Goal: Task Accomplishment & Management: Use online tool/utility

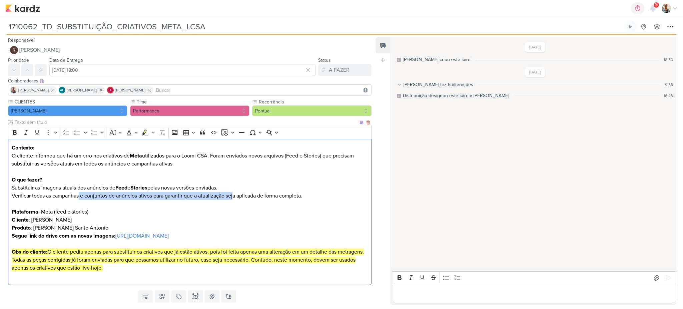
drag, startPoint x: 79, startPoint y: 194, endPoint x: 235, endPoint y: 193, distance: 155.4
click at [235, 193] on p "Substituir as imagens atuais dos anúncios de Feed e Stories pelas novas versões…" at bounding box center [190, 200] width 357 height 32
click at [214, 207] on p "Substituir as imagens atuais dos anúncios de Feed e Stories pelas novas versões…" at bounding box center [190, 200] width 357 height 32
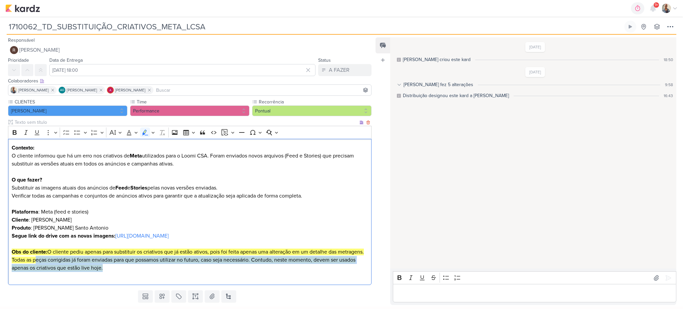
drag, startPoint x: 65, startPoint y: 258, endPoint x: 205, endPoint y: 265, distance: 140.6
click at [205, 265] on p "Produto : Loomi Chacara Santo Antonio Segue link do drive com as novas imagens:…" at bounding box center [190, 248] width 357 height 48
click at [193, 265] on p "Produto : Loomi Chacara Santo Antonio Segue link do drive com as novas imagens:…" at bounding box center [190, 248] width 357 height 48
drag, startPoint x: 125, startPoint y: 256, endPoint x: 319, endPoint y: 261, distance: 194.2
click at [319, 261] on mark "Obs do cliente: O cliente pediu apenas para substituir os criativos que já estã…" at bounding box center [188, 259] width 352 height 23
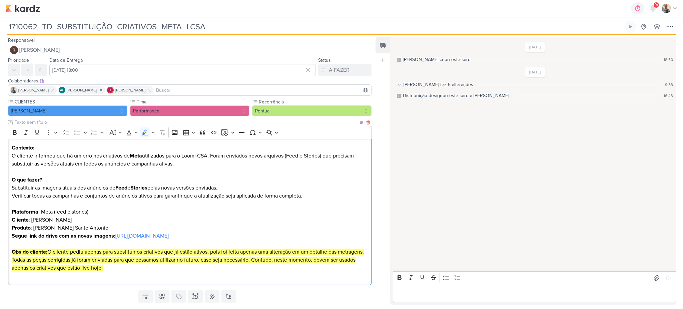
click at [87, 260] on mark "Obs do cliente: O cliente pediu apenas para substituir os criativos que já estã…" at bounding box center [188, 259] width 352 height 23
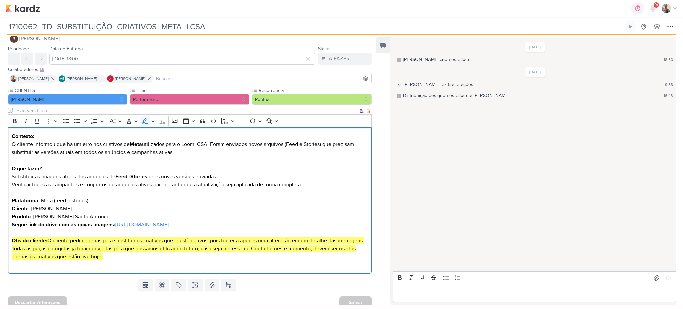
scroll to position [16, 0]
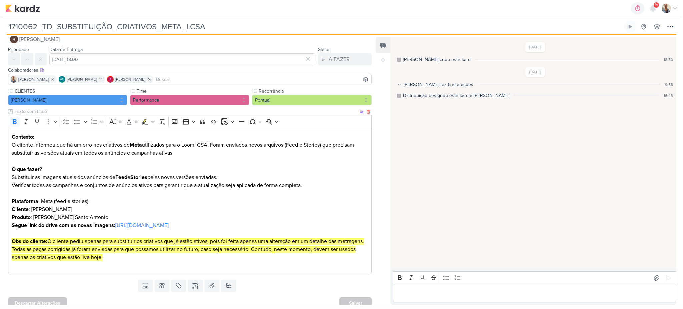
scroll to position [16, 0]
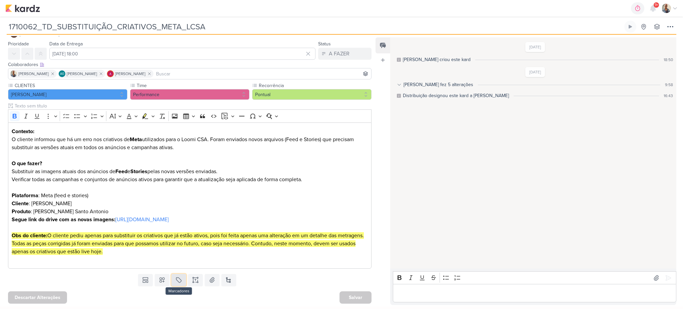
click at [172, 279] on button at bounding box center [178, 280] width 15 height 12
click at [170, 261] on div "QA" at bounding box center [183, 264] width 43 height 7
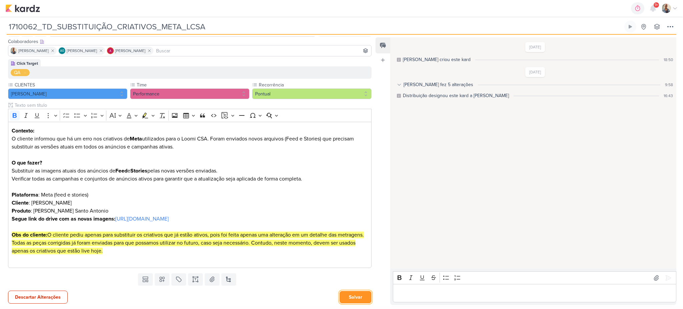
click at [355, 292] on button "Salvar" at bounding box center [356, 297] width 32 height 12
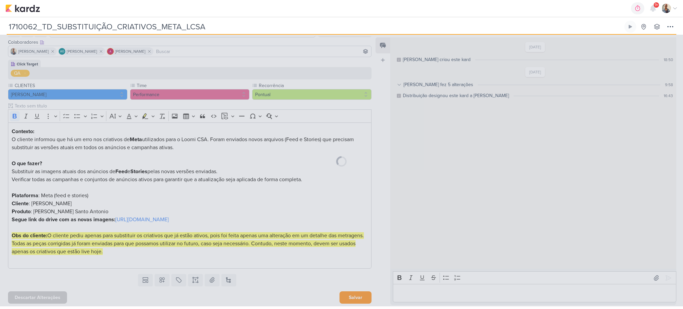
scroll to position [39, 0]
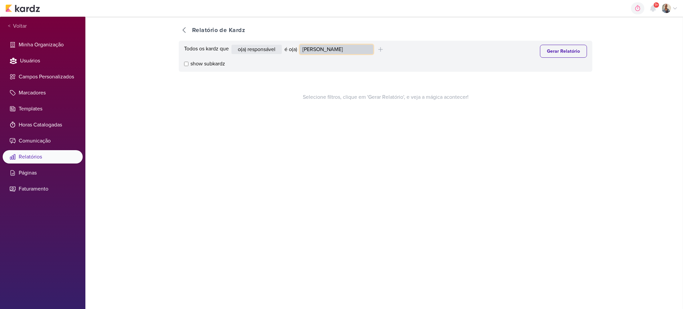
click at [333, 50] on select "Alessandra Gomes Aline Gimenez Graciano Caroline Traven De Andrade Distribuição…" at bounding box center [336, 49] width 73 height 9
click at [302, 45] on select "Alessandra Gomes Aline Gimenez Graciano Caroline Traven De Andrade Distribuição…" at bounding box center [336, 49] width 73 height 9
click at [563, 52] on button "Gerar Relatório" at bounding box center [563, 51] width 47 height 13
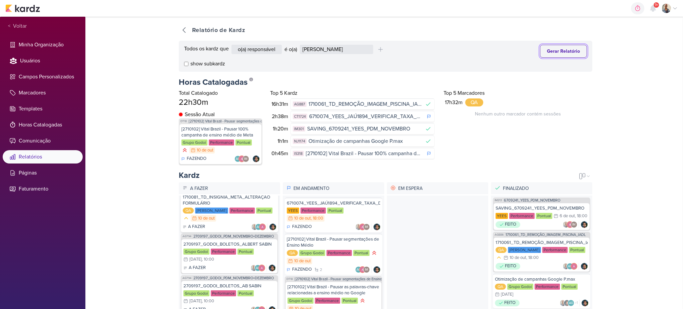
scroll to position [222, 0]
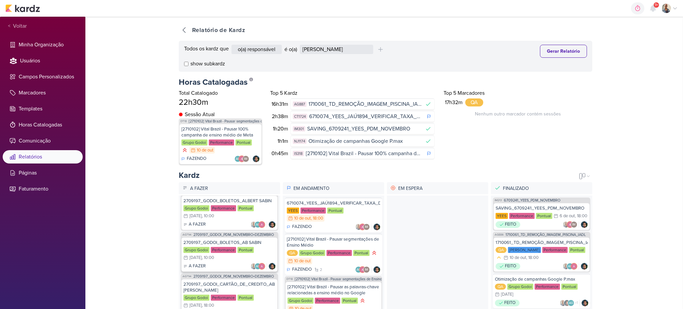
click at [218, 267] on div "2709197_GODOI_BOLETOS_AB SABIN Grupo Godoi Performance Pontual 13/10 13 de out …" at bounding box center [229, 254] width 96 height 34
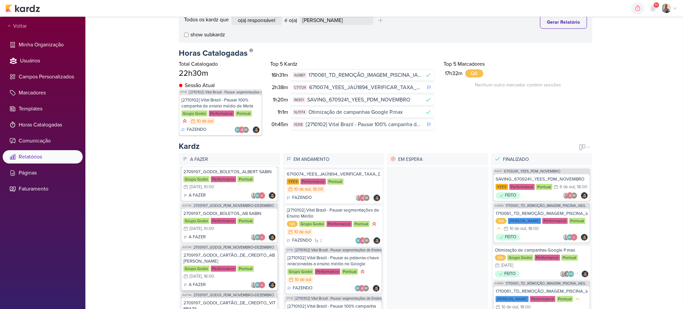
scroll to position [44, 0]
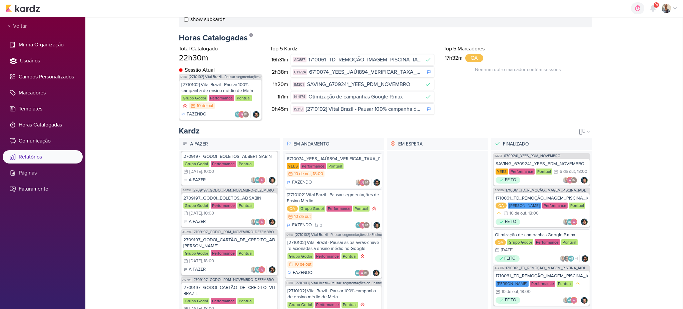
click at [227, 237] on div "2709197_GODOI_CARTÃO_DE_CREDITO_AB SABIN" at bounding box center [229, 243] width 92 height 12
click at [224, 213] on div "2709197_GODOI_BOLETOS_AB SABIN Grupo Godoi Performance Pontual 13/10 13 de out …" at bounding box center [229, 210] width 96 height 34
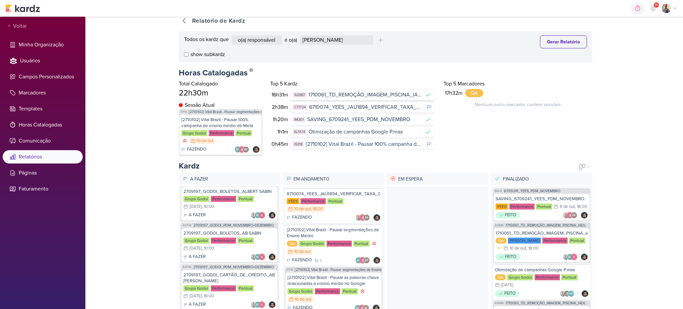
scroll to position [0, 0]
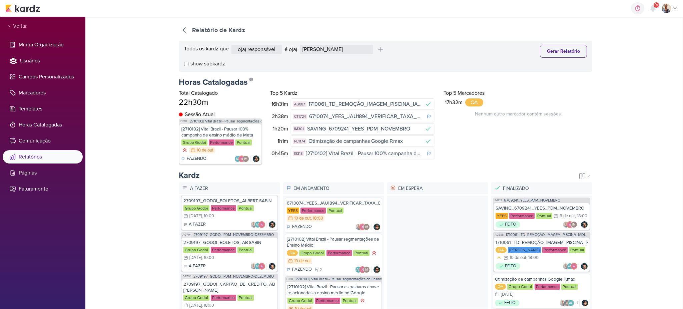
click at [320, 44] on div "Todos os kardz que o(a) responsável contém o marcador contém o campo é o(a) Ale…" at bounding box center [386, 56] width 414 height 31
click at [324, 47] on select "Alessandra Gomes Aline Gimenez Graciano Caroline Traven De Andrade Distribuição…" at bounding box center [336, 49] width 73 height 9
select select "4176"
click at [302, 45] on select "Alessandra Gomes Aline Gimenez Graciano Caroline Traven De Andrade Distribuição…" at bounding box center [336, 49] width 73 height 9
click at [556, 52] on button "Gerar Relatório" at bounding box center [563, 51] width 47 height 13
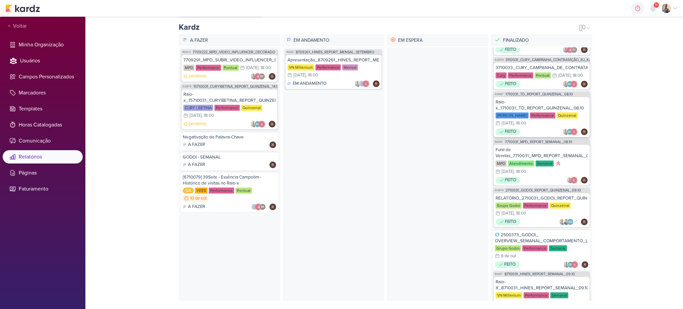
scroll to position [356, 0]
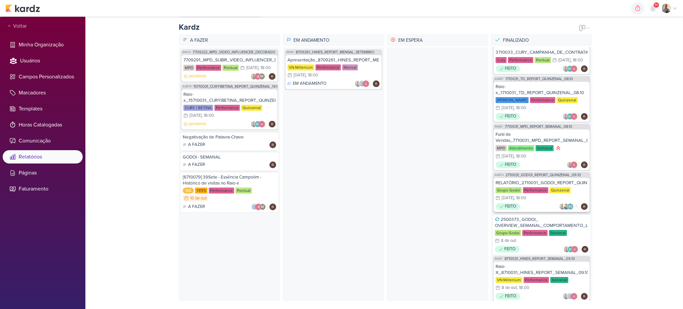
click at [537, 202] on div "Grupo Godoi Performance Quinzenal 7/10 7 de out , 18:00" at bounding box center [542, 194] width 92 height 15
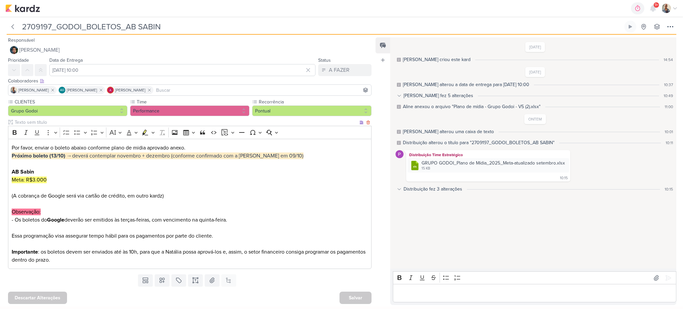
scroll to position [0, 0]
click at [53, 180] on p "Por favor, enviar o boleto abaixo conforme plano de midia aprovado anexo. Próxi…" at bounding box center [190, 167] width 357 height 48
click at [566, 163] on icon at bounding box center [563, 163] width 5 height 5
click at [590, 161] on div "Distribuição Time Estratégico .cls-7 {fill: #79ac00;} .cls-7, .cls-8, .cls-9 {f…" at bounding box center [535, 165] width 279 height 31
click at [472, 292] on p "Editor editing area: main" at bounding box center [535, 293] width 276 height 8
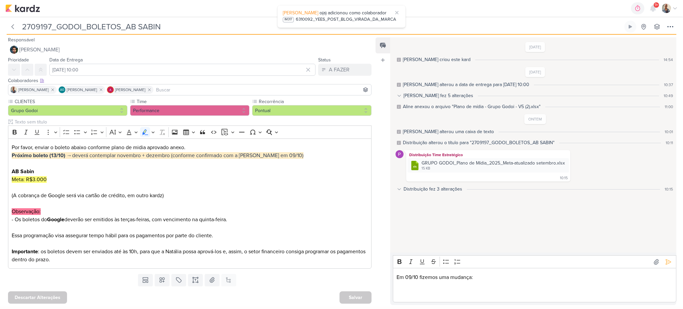
click at [413, 285] on p "Editor editing area: main" at bounding box center [535, 285] width 276 height 8
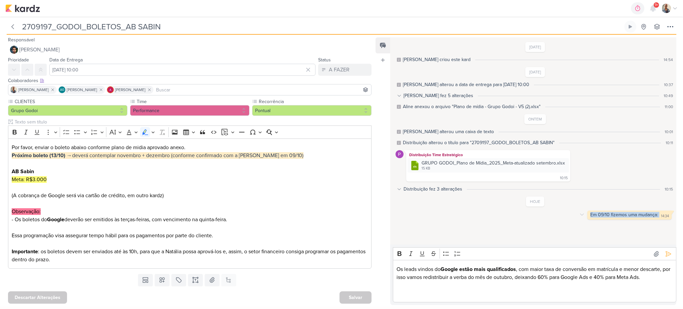
drag, startPoint x: 589, startPoint y: 215, endPoint x: 658, endPoint y: 217, distance: 69.1
click at [658, 217] on div "Em 09/10 fizemos uma mudança: 14:34 14:34" at bounding box center [629, 214] width 84 height 9
copy div "Em 09/10 fizemos uma mudança: 14:34"
click at [399, 267] on p "Os leads vindos do Google estão mais qualificados , com maior taxa de conversão…" at bounding box center [535, 273] width 276 height 16
click at [396, 269] on div "Os leads vindos do Google estão mais qualificados , com maior taxa de conversão…" at bounding box center [534, 281] width 283 height 42
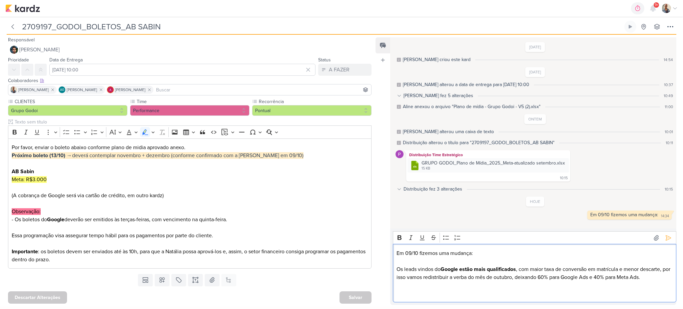
click at [442, 279] on p "Os leads vindos do Google estão mais qualificados , com maior taxa de conversão…" at bounding box center [535, 269] width 276 height 24
click at [580, 214] on icon at bounding box center [581, 214] width 5 height 5
click at [588, 227] on button "Deletar" at bounding box center [596, 226] width 36 height 11
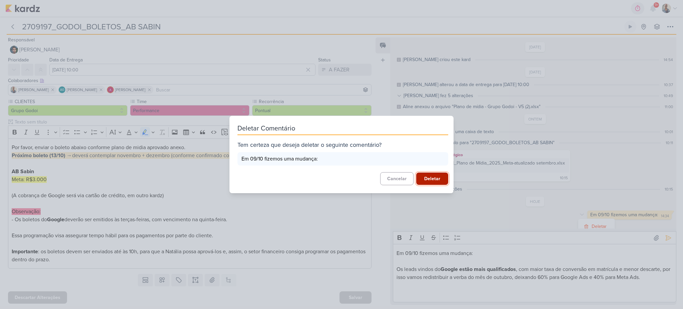
click at [437, 180] on button "Deletar" at bounding box center [432, 178] width 32 height 12
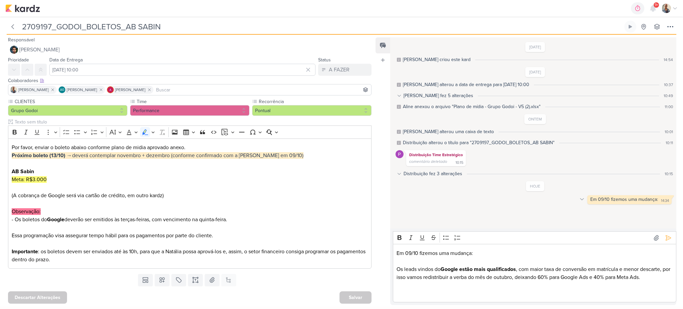
click at [584, 199] on div at bounding box center [582, 199] width 8 height 8
click at [589, 207] on button "Deletar" at bounding box center [596, 210] width 36 height 11
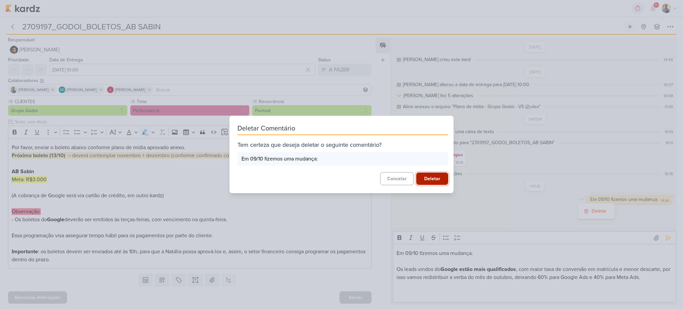
click at [425, 178] on button "Deletar" at bounding box center [432, 178] width 32 height 12
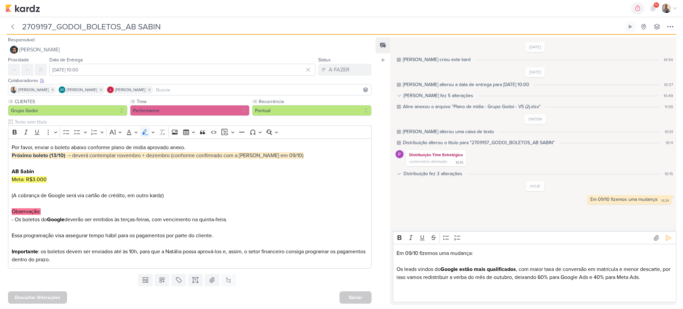
click at [655, 276] on p "Os leads vindos do Google estão mais qualificados , com maior taxa de conversão…" at bounding box center [535, 269] width 276 height 24
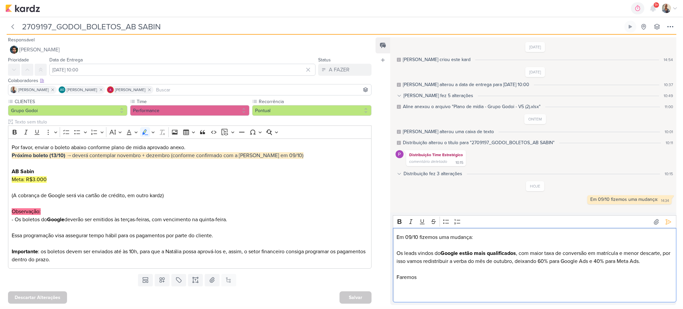
click at [456, 278] on p "Faremos" at bounding box center [535, 277] width 276 height 8
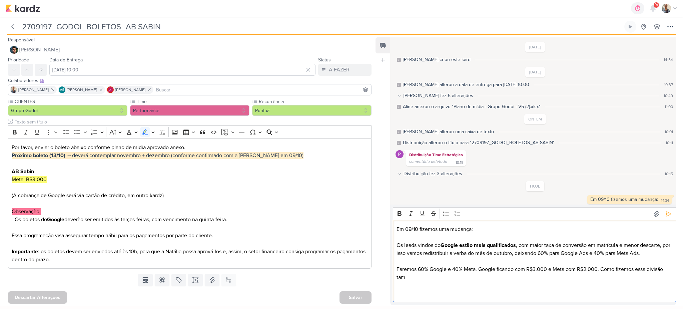
scroll to position [2, 0]
drag, startPoint x: 542, startPoint y: 281, endPoint x: 545, endPoint y: 279, distance: 3.6
click at [542, 281] on p "Editor editing area: main" at bounding box center [535, 285] width 276 height 8
click at [545, 276] on p "Faremos 60% Google e 40% Meta. Google ficando com R$3.000 e Meta com R$2.000. C…" at bounding box center [535, 273] width 276 height 16
click at [536, 279] on p "Faremos 60% Google e 40% Meta. Google ficando com R$3.000 e Meta com R$2.000. C…" at bounding box center [535, 273] width 276 height 16
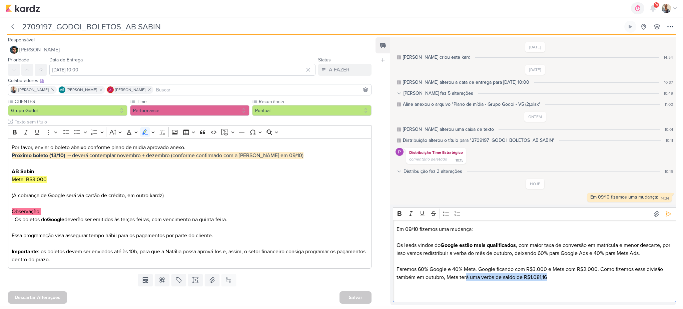
drag, startPoint x: 466, startPoint y: 279, endPoint x: 577, endPoint y: 277, distance: 110.4
click at [577, 277] on p "Faremos 60% Google e 40% Meta. Google ficando com R$3.000 e Meta com R$2.000. C…" at bounding box center [535, 273] width 276 height 16
click at [574, 276] on p "Faremos 60% Google e 40% Meta. Google ficando com R$3.000 e Meta com R$2.000. C…" at bounding box center [535, 273] width 276 height 16
click at [665, 279] on p "Faremos 60% Google e 40% Meta. Google ficando com R$3.000 e Meta com R$2.000. C…" at bounding box center [535, 273] width 276 height 16
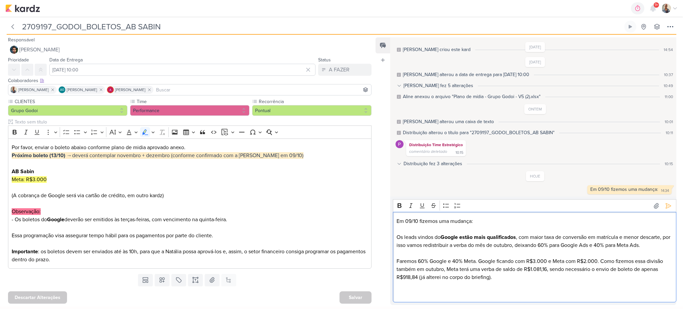
click at [663, 212] on div "Em 09/10 fizemos uma mudança: Os leads vindos do Google estão mais qualificados…" at bounding box center [534, 257] width 283 height 90
click at [665, 205] on icon at bounding box center [668, 205] width 7 height 7
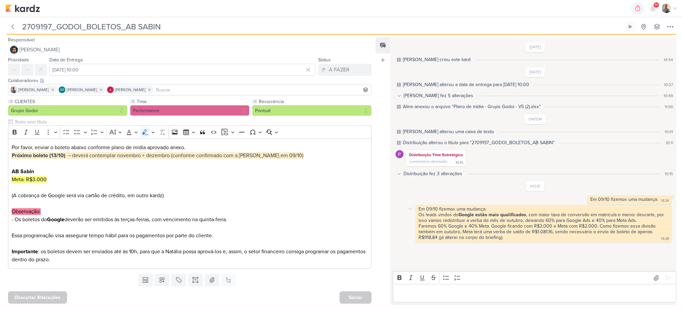
scroll to position [0, 0]
drag, startPoint x: 437, startPoint y: 238, endPoint x: 424, endPoint y: 237, distance: 12.7
click at [424, 237] on div "Faremos 60% Google e 40% Meta. Google ficando com R$3.000 e Meta com R$2.000. C…" at bounding box center [538, 231] width 238 height 17
copy div "918,84"
drag, startPoint x: 59, startPoint y: 181, endPoint x: 32, endPoint y: 181, distance: 27.4
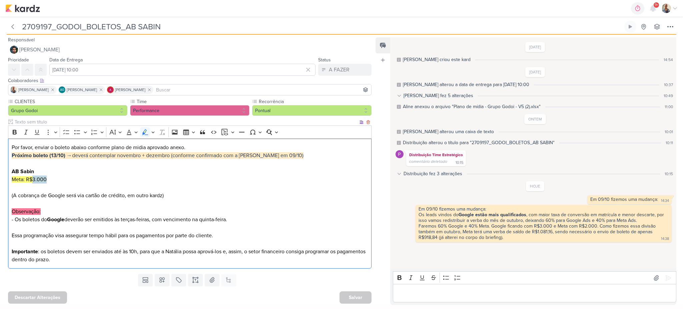
click at [32, 181] on p "Por favor, enviar o boleto abaixo conforme plano de midia aprovado anexo. Próxi…" at bounding box center [190, 167] width 357 height 48
drag, startPoint x: 54, startPoint y: 183, endPoint x: 33, endPoint y: 180, distance: 21.6
click at [33, 180] on p "Por favor, enviar o boleto abaixo conforme plano de midia aprovado anexo. Próxi…" at bounding box center [190, 167] width 357 height 48
click at [147, 133] on icon "Editor toolbar" at bounding box center [145, 132] width 7 height 7
click at [145, 189] on p "Por favor, enviar o boleto abaixo conforme plano de midia aprovado anexo. Próxi…" at bounding box center [190, 167] width 357 height 48
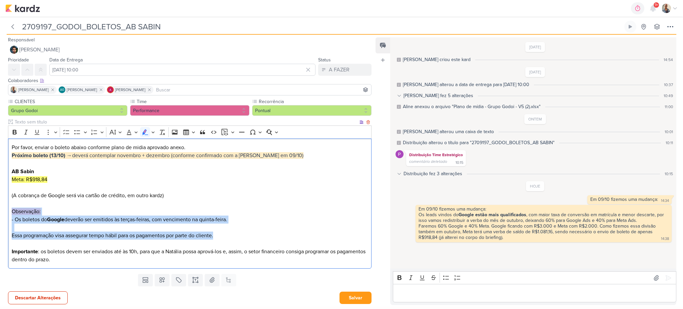
drag, startPoint x: 9, startPoint y: 211, endPoint x: 243, endPoint y: 233, distance: 235.2
click at [243, 233] on div "Por favor, enviar o boleto abaixo conforme plano de midia aprovado anexo. Próxi…" at bounding box center [190, 203] width 364 height 130
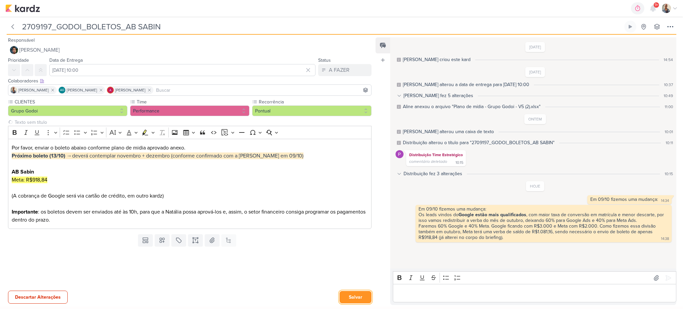
click at [340, 291] on button "Salvar" at bounding box center [356, 297] width 32 height 12
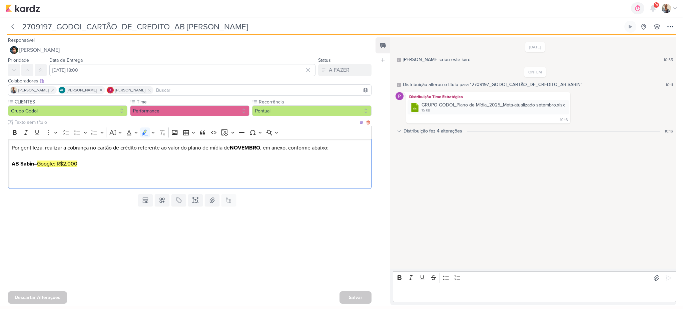
click at [67, 164] on mark "Google: R$2.000" at bounding box center [57, 163] width 40 height 7
click at [440, 290] on p "Editor editing area: main" at bounding box center [535, 293] width 276 height 8
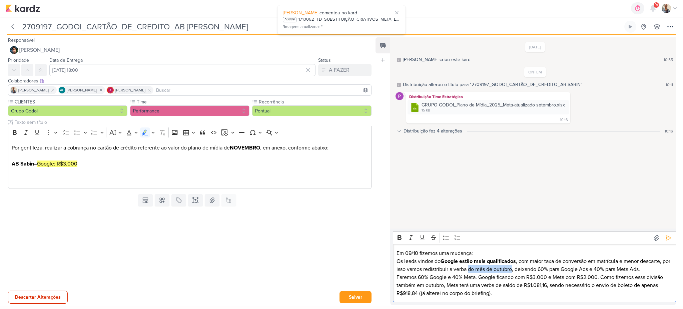
drag, startPoint x: 479, startPoint y: 269, endPoint x: 522, endPoint y: 270, distance: 43.4
click at [522, 270] on p "Os leads vindos do Google estão mais qualificados , com maior taxa de conversão…" at bounding box center [535, 265] width 276 height 16
drag, startPoint x: 480, startPoint y: 277, endPoint x: 370, endPoint y: 279, distance: 109.4
click at [370, 279] on div "Responsável Nelito Junior Nenhum contato encontrado create new contact Novo Con…" at bounding box center [341, 170] width 683 height 271
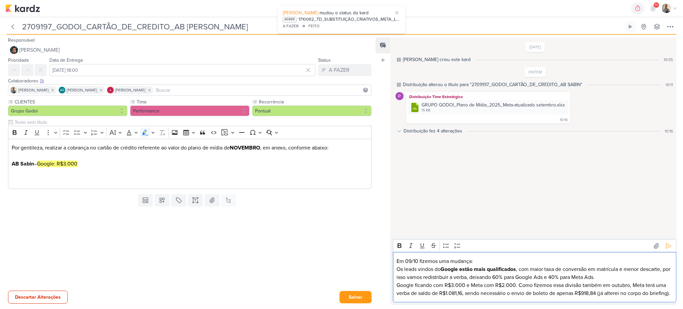
click at [416, 281] on p "Google ficando com R$3.000 e Meta com R$2.000. Como fizemos essa divisão também…" at bounding box center [535, 289] width 276 height 16
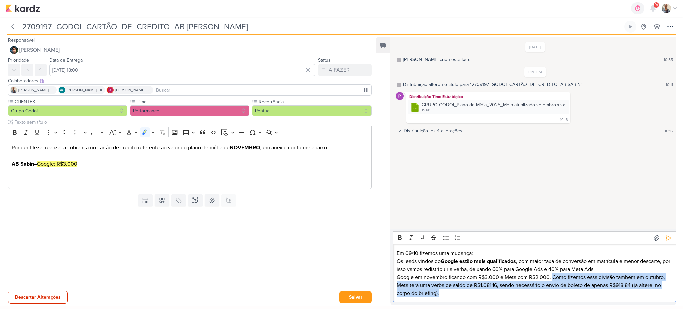
drag, startPoint x: 553, startPoint y: 278, endPoint x: 574, endPoint y: 291, distance: 24.7
click at [574, 291] on p "Google em novembro ficando com R$3.000 e Meta com R$2.000. Como fizemos essa di…" at bounding box center [535, 285] width 276 height 24
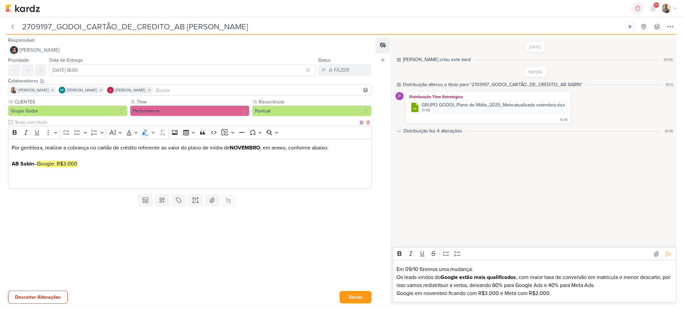
click at [82, 162] on p "AB Sabin – Google: R$3.000" at bounding box center [190, 172] width 357 height 24
click at [138, 147] on p "Por gentileza, realizar a cobrança no cartão de crédito referente ao valor do p…" at bounding box center [190, 152] width 357 height 16
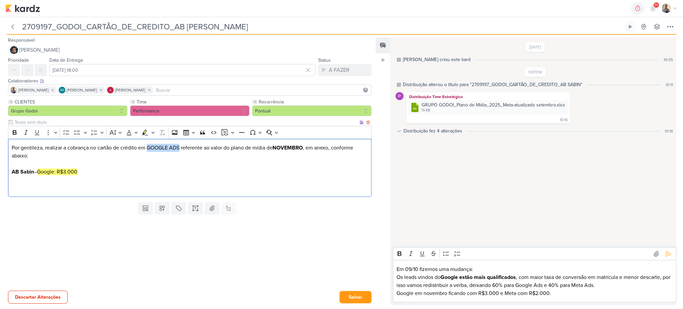
drag, startPoint x: 181, startPoint y: 148, endPoint x: 148, endPoint y: 148, distance: 33.4
click at [148, 148] on p "Por gentileza, realizar a cobrança no cartão de crédito em GOOGLE ADS referente…" at bounding box center [190, 156] width 357 height 24
click at [151, 131] on icon "Editor toolbar" at bounding box center [152, 132] width 3 height 7
click at [128, 144] on icon "Text highlight toolbar" at bounding box center [125, 144] width 7 height 7
click at [225, 179] on p "AB Sabin – Google: R$3.000" at bounding box center [190, 180] width 357 height 24
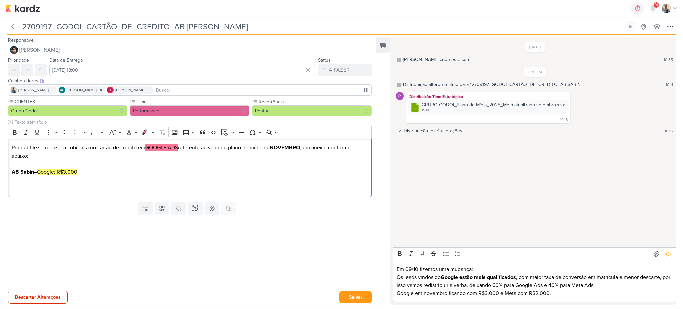
click at [557, 290] on p "Google em novembro ficando com R$3.000 e Meta com R$2.000." at bounding box center [535, 293] width 276 height 8
click at [669, 253] on icon at bounding box center [668, 253] width 7 height 7
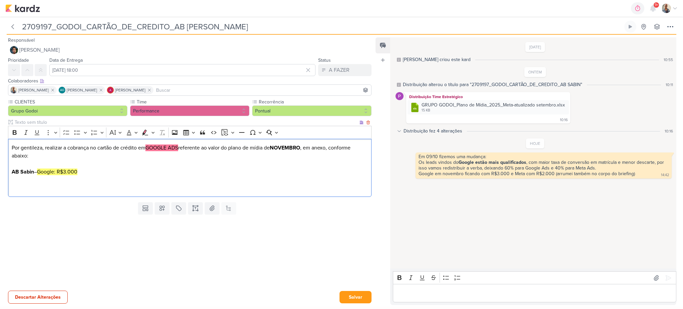
click at [197, 181] on p "AB Sabin – Google: R$3.000 ⁠⁠⁠⁠⁠⁠⁠" at bounding box center [190, 180] width 357 height 24
click at [362, 293] on button "Salvar" at bounding box center [356, 297] width 32 height 12
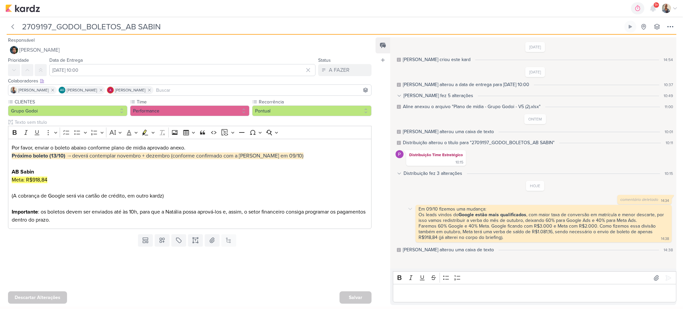
drag, startPoint x: 518, startPoint y: 235, endPoint x: 514, endPoint y: 235, distance: 3.7
click at [514, 235] on div "Em 09/10 fizemos uma mudança: Os leads vindos do Google estão mais qualificados…" at bounding box center [543, 223] width 253 height 35
click at [410, 209] on icon at bounding box center [410, 208] width 5 height 5
click at [496, 230] on div "Faremos 60% Google e 40% Meta. Google ficando com R$3.000 e Meta com R$2.000. C…" at bounding box center [538, 231] width 238 height 17
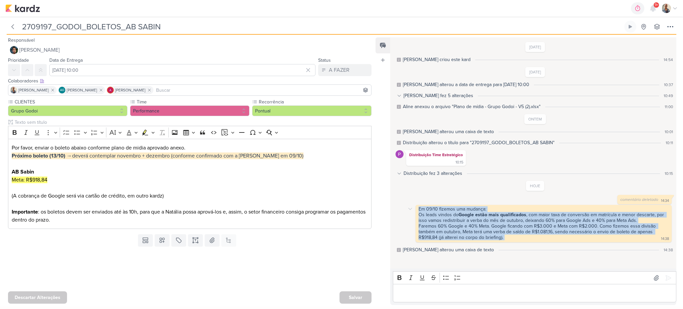
drag, startPoint x: 509, startPoint y: 237, endPoint x: 415, endPoint y: 210, distance: 98.0
click at [415, 210] on div "Em 09/10 fizemos uma mudança: Os leads vindos do Google estão mais qualificados…" at bounding box center [535, 223] width 279 height 37
copy div "Em 09/10 fizemos uma mudança: Os leads vindos do Google estão mais qualificados…"
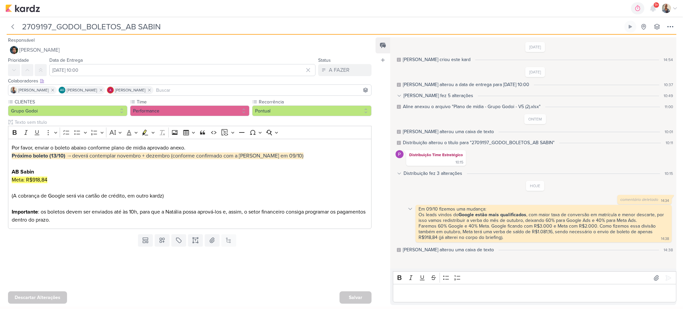
click at [410, 209] on icon at bounding box center [410, 209] width 3 height 2
click at [419, 218] on button "Deletar" at bounding box center [425, 220] width 36 height 11
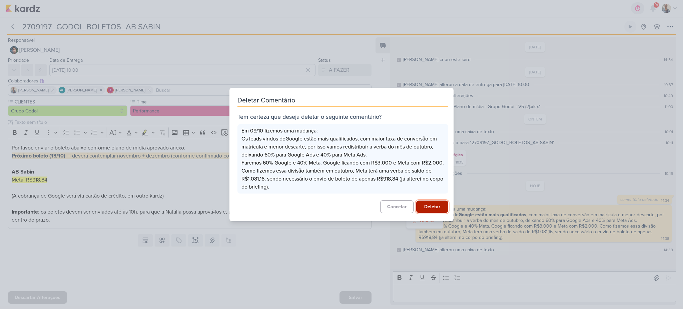
click at [433, 204] on button "Deletar" at bounding box center [432, 206] width 32 height 12
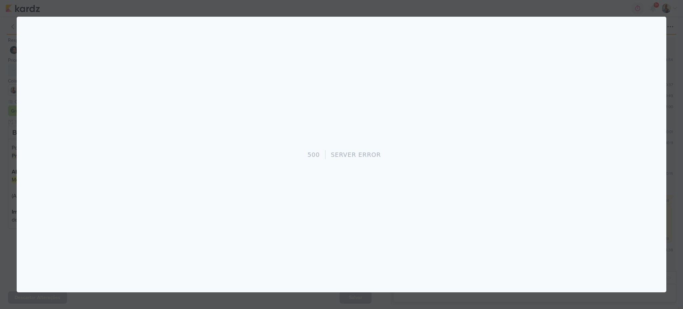
click at [674, 95] on div at bounding box center [341, 154] width 683 height 309
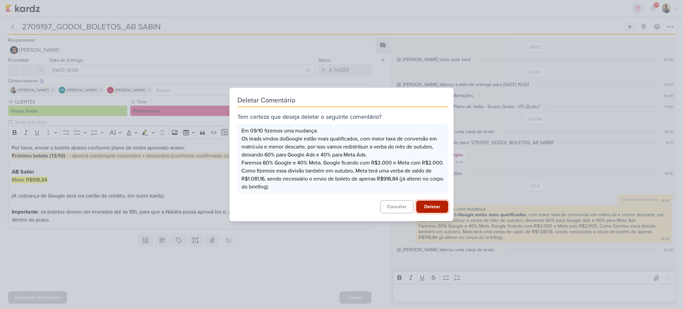
click at [424, 206] on button "Deletar" at bounding box center [432, 206] width 32 height 12
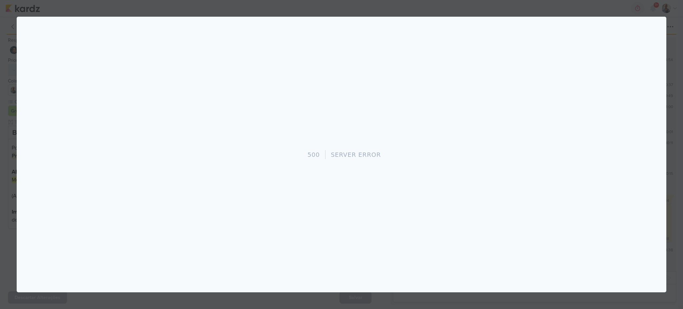
click at [674, 211] on div at bounding box center [341, 154] width 683 height 309
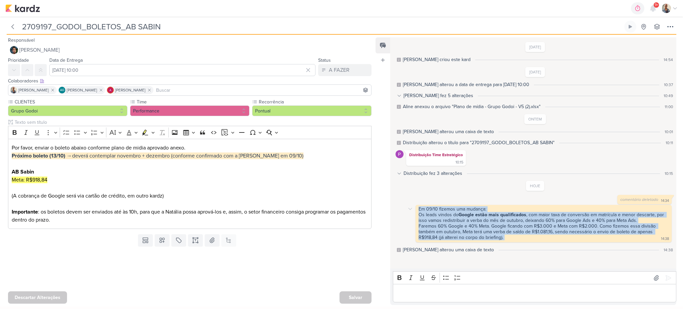
drag, startPoint x: 541, startPoint y: 235, endPoint x: 416, endPoint y: 209, distance: 127.9
click at [416, 209] on div "Em 09/10 fizemos uma mudança: Os leads vindos do Google estão mais qualificados…" at bounding box center [544, 223] width 256 height 37
copy div "Em 09/10 fizemos uma mudança: Os leads vindos do Google estão mais qualificados…"
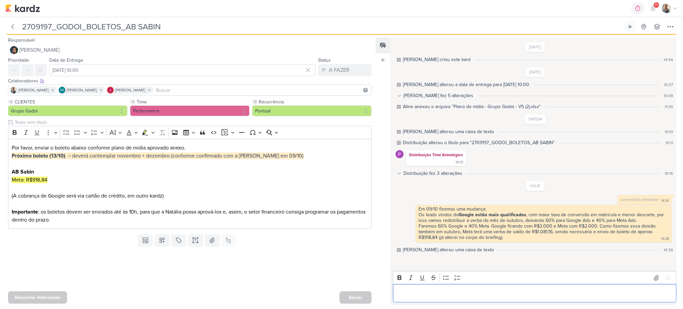
click at [422, 295] on p "Editor editing area: main" at bounding box center [535, 293] width 276 height 8
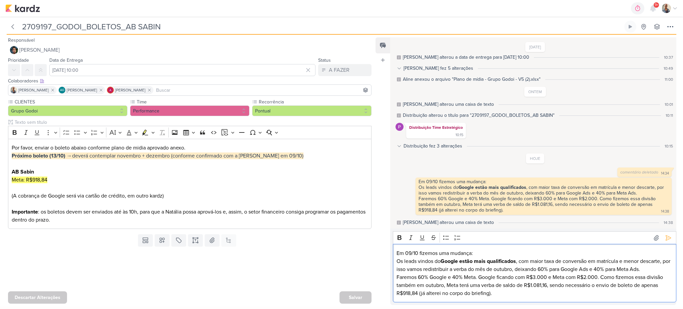
click at [522, 270] on p "Os leads vindos do Google estão mais qualificados , com maior taxa de conversão…" at bounding box center [535, 265] width 276 height 16
drag, startPoint x: 398, startPoint y: 277, endPoint x: 477, endPoint y: 277, distance: 79.4
click at [477, 277] on p "Faremos 60% Google e 40% Meta. Google ficando com R$3.000 e Meta com R$2.000. C…" at bounding box center [535, 285] width 276 height 24
click at [466, 276] on p "Em novembro Google ficando com R$3.000 e Meta com R$2.000. Como fizemos essa di…" at bounding box center [535, 285] width 276 height 24
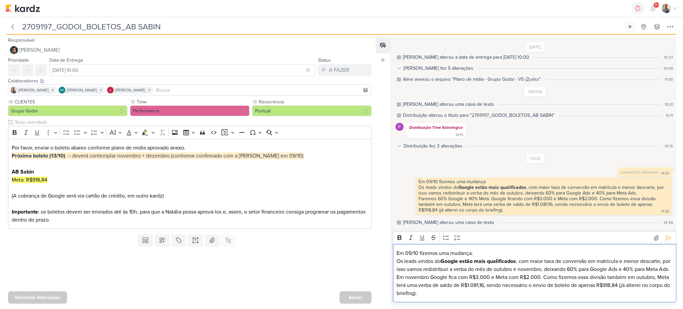
click at [569, 292] on p "Em novembro Google fica com R$3.000 e Meta com R$2.000. Como fizemos essa divis…" at bounding box center [535, 285] width 276 height 24
click at [551, 287] on p "Em novembro Google fica com R$3.000 e Meta com R$2.000. Como fizemos essa divis…" at bounding box center [535, 285] width 276 height 24
click at [669, 234] on icon at bounding box center [668, 237] width 7 height 7
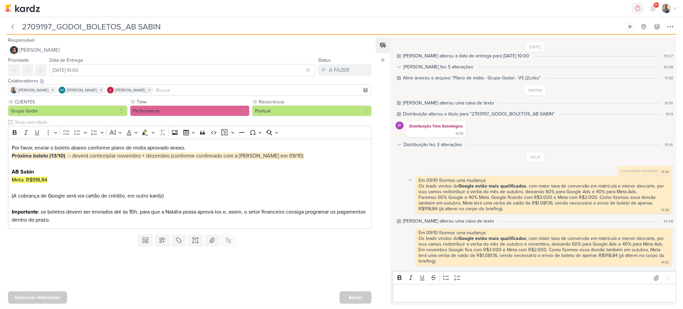
click at [413, 179] on icon at bounding box center [410, 179] width 5 height 5
click at [420, 188] on div "Deletar" at bounding box center [427, 191] width 15 height 7
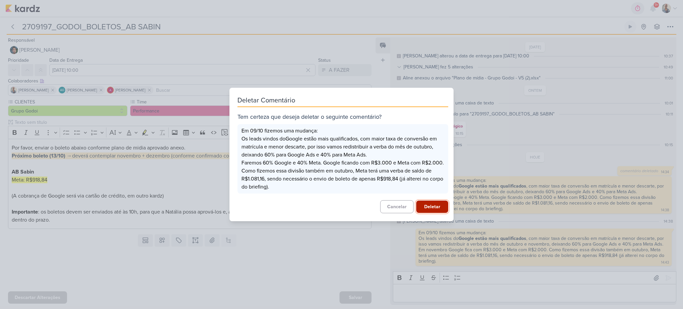
click at [432, 204] on button "Deletar" at bounding box center [432, 206] width 32 height 12
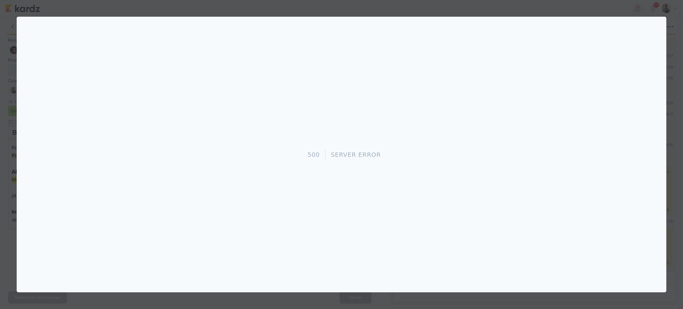
scroll to position [0, 0]
click at [669, 27] on div at bounding box center [341, 154] width 683 height 309
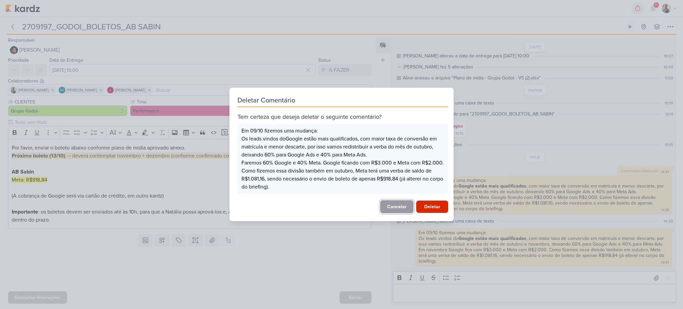
click at [392, 208] on button "Cancelar" at bounding box center [396, 206] width 33 height 13
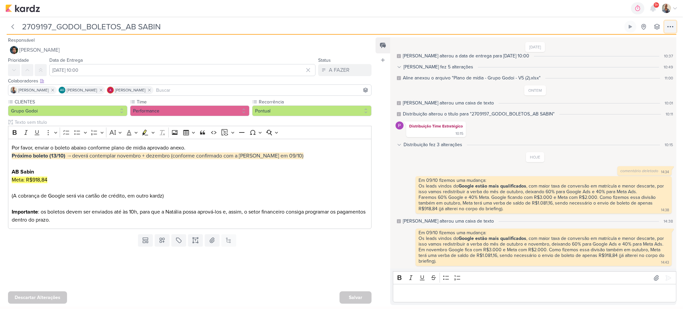
click at [675, 32] on button at bounding box center [670, 27] width 12 height 12
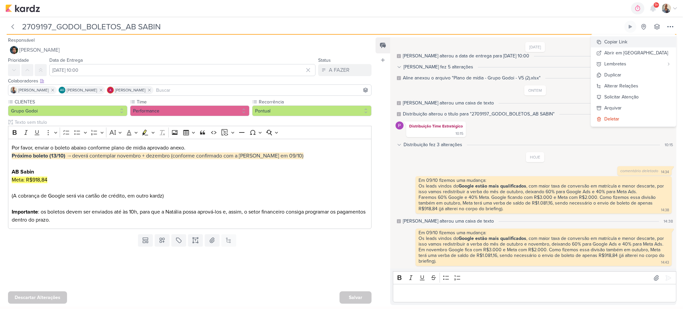
click at [627, 39] on div "Copiar Link" at bounding box center [615, 41] width 23 height 7
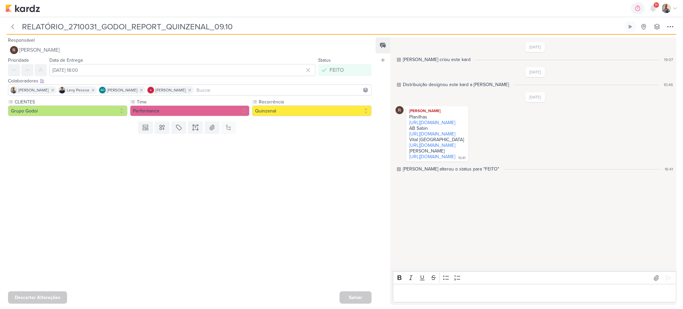
drag, startPoint x: 239, startPoint y: 29, endPoint x: 215, endPoint y: 30, distance: 24.0
click at [215, 30] on input "RELATÓRIO_2710031_GODOI_REPORT_QUINZENAL_09.10" at bounding box center [321, 27] width 603 height 12
drag, startPoint x: 570, startPoint y: 155, endPoint x: 406, endPoint y: 118, distance: 168.2
click at [406, 118] on div "[PERSON_NAME] Planilhas [URL][DOMAIN_NAME] AB Sabin [URL][DOMAIN_NAME] Vital [G…" at bounding box center [535, 133] width 279 height 55
copy div "Planilhas [URL][DOMAIN_NAME] AB Sabin [URL][DOMAIN_NAME] Vital [GEOGRAPHIC_DATA…"
